Goal: Information Seeking & Learning: Compare options

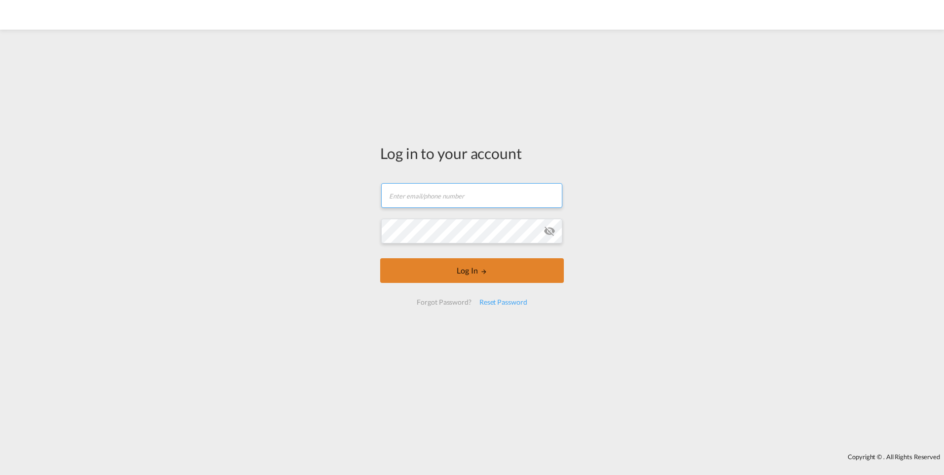
type input "[PERSON_NAME][EMAIL_ADDRESS][PERSON_NAME][DOMAIN_NAME]"
click at [455, 269] on button "Log In" at bounding box center [472, 270] width 184 height 25
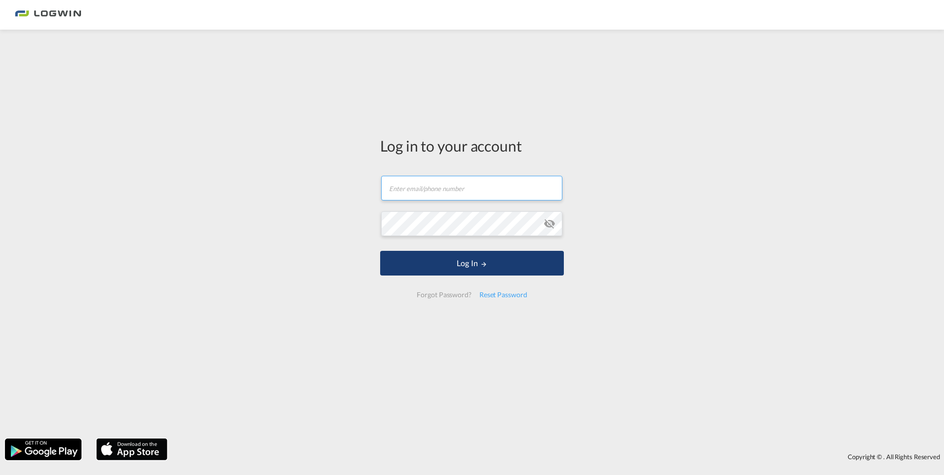
type input "[PERSON_NAME][EMAIL_ADDRESS][PERSON_NAME][DOMAIN_NAME]"
click at [462, 265] on button "Log In" at bounding box center [472, 263] width 184 height 25
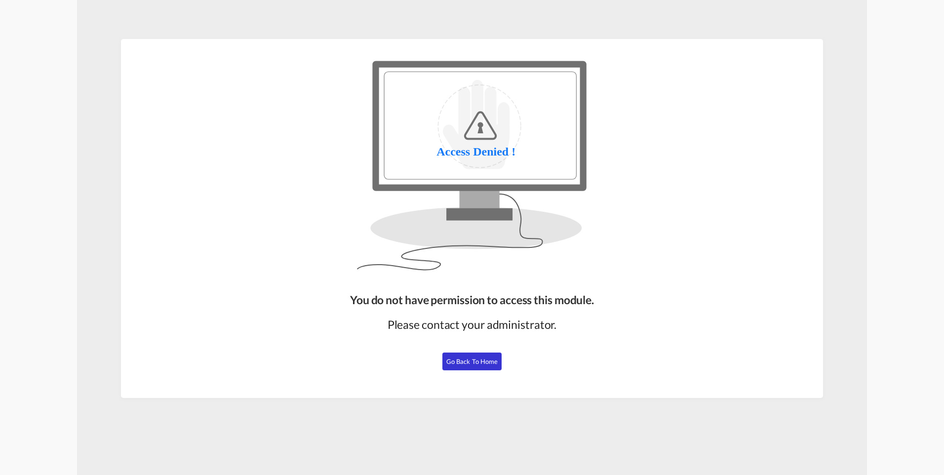
click at [490, 368] on button "Go Back to Home" at bounding box center [471, 361] width 59 height 18
